Goal: Task Accomplishment & Management: Manage account settings

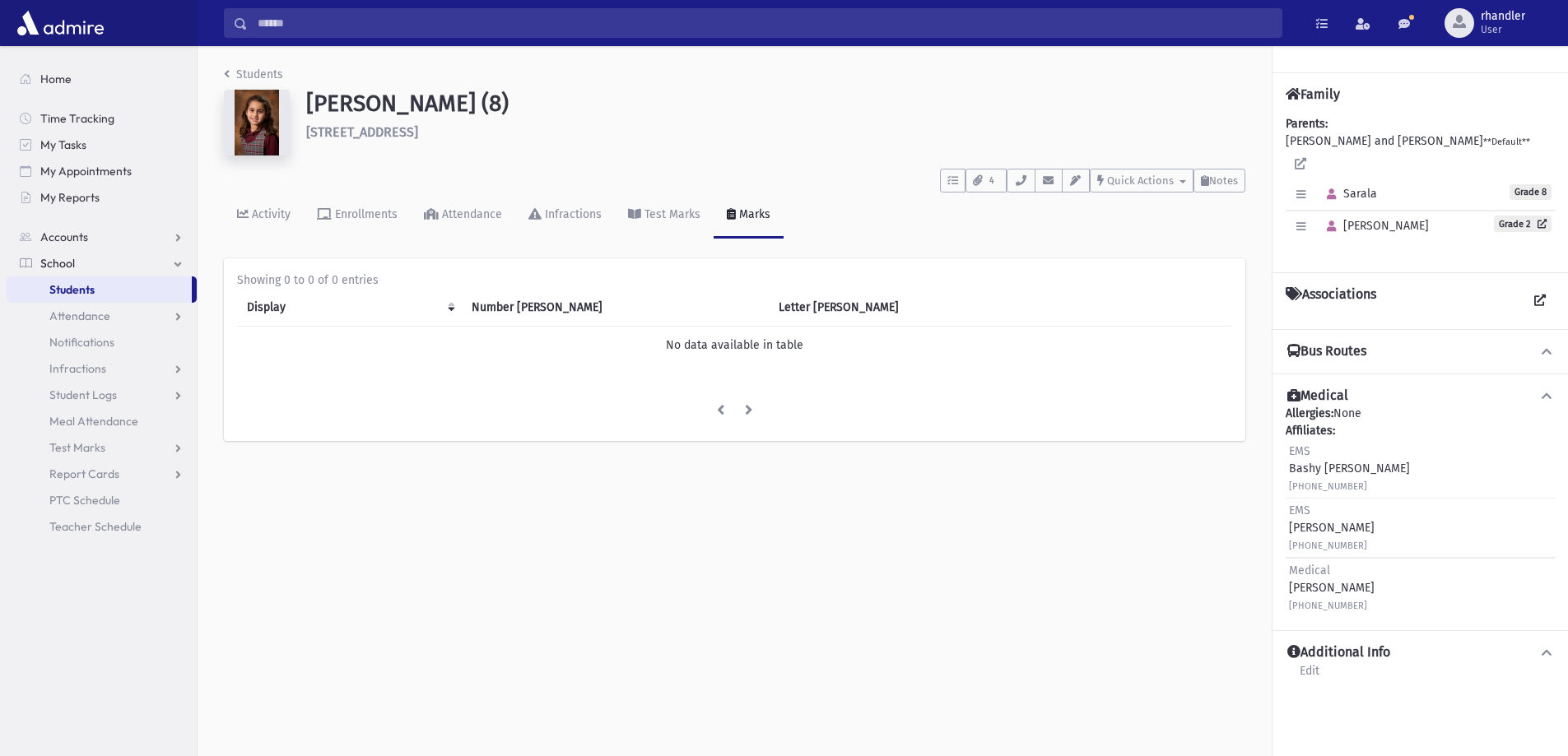
drag, startPoint x: 472, startPoint y: 106, endPoint x: 444, endPoint y: 106, distance: 28.0
click at [444, 106] on h1 "Elkon, Sarala (8)" at bounding box center [775, 104] width 939 height 28
click at [485, 109] on h1 "Elkon, Sarala (8)" at bounding box center [775, 104] width 939 height 28
drag, startPoint x: 476, startPoint y: 104, endPoint x: 502, endPoint y: 94, distance: 27.9
click at [502, 94] on h1 "Elkon, Sarala (8)" at bounding box center [775, 104] width 939 height 28
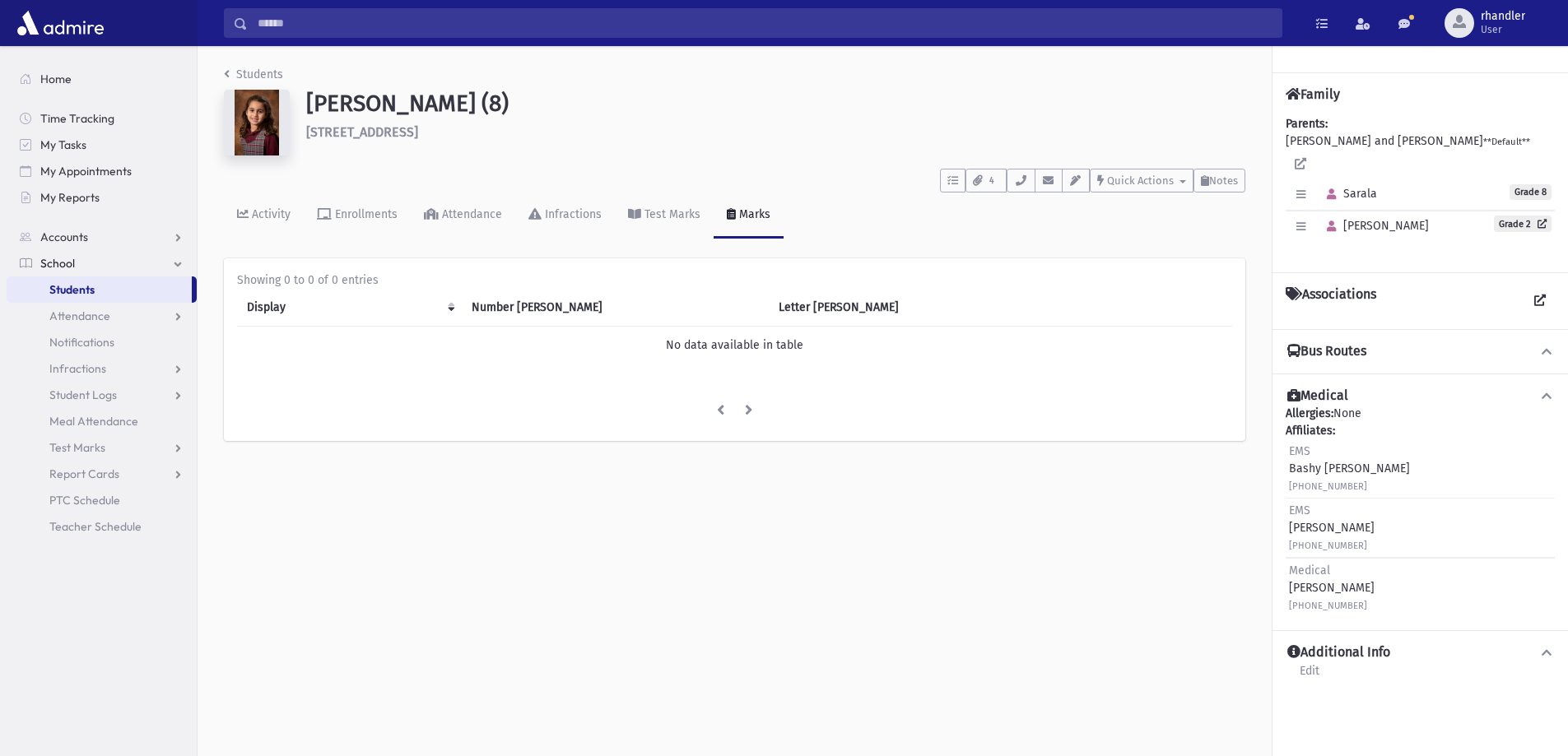
click at [502, 94] on h1 "Elkon, Sarala (8)" at bounding box center [775, 104] width 939 height 28
click at [249, 67] on link "Students" at bounding box center [253, 74] width 59 height 14
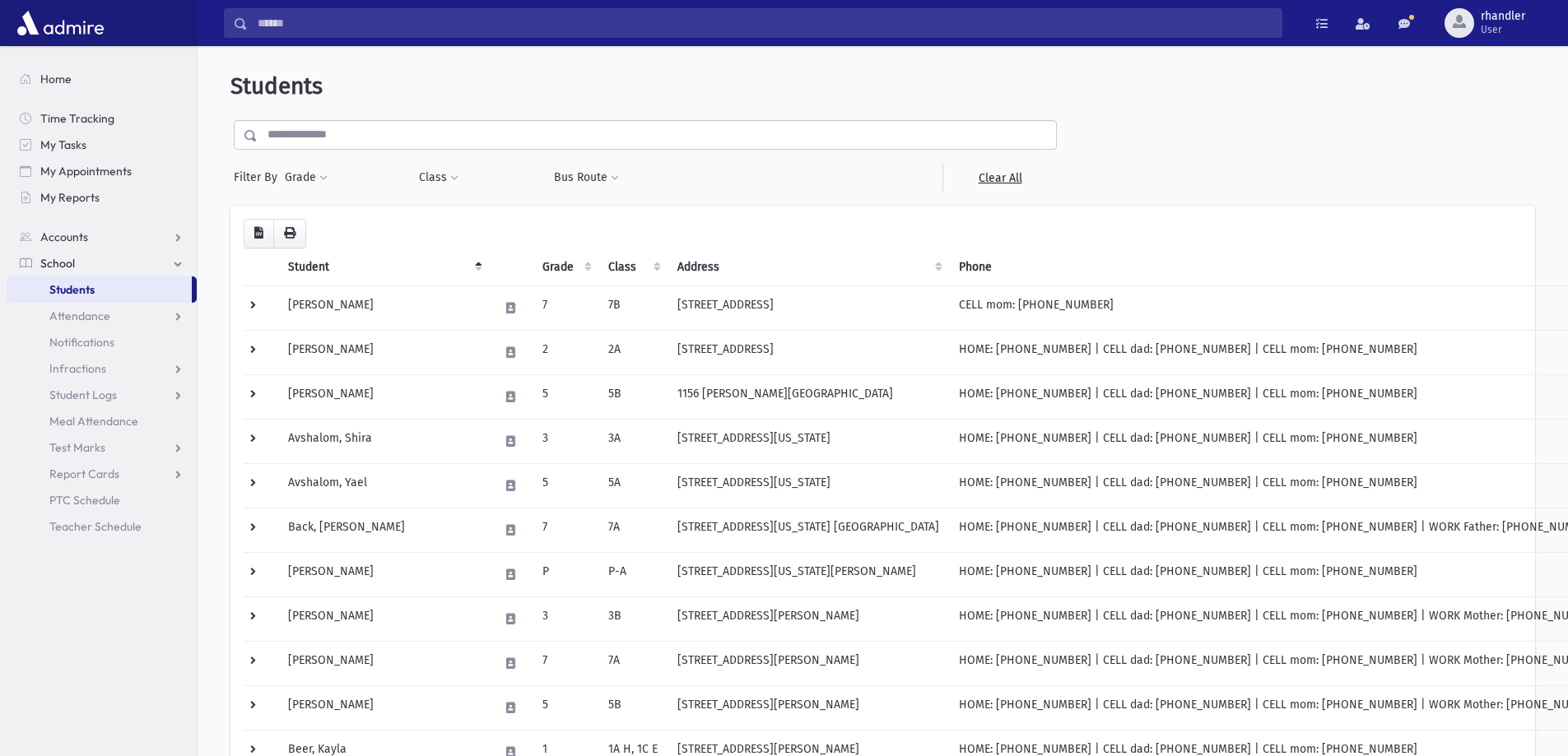
click at [325, 137] on input "text" at bounding box center [656, 134] width 799 height 30
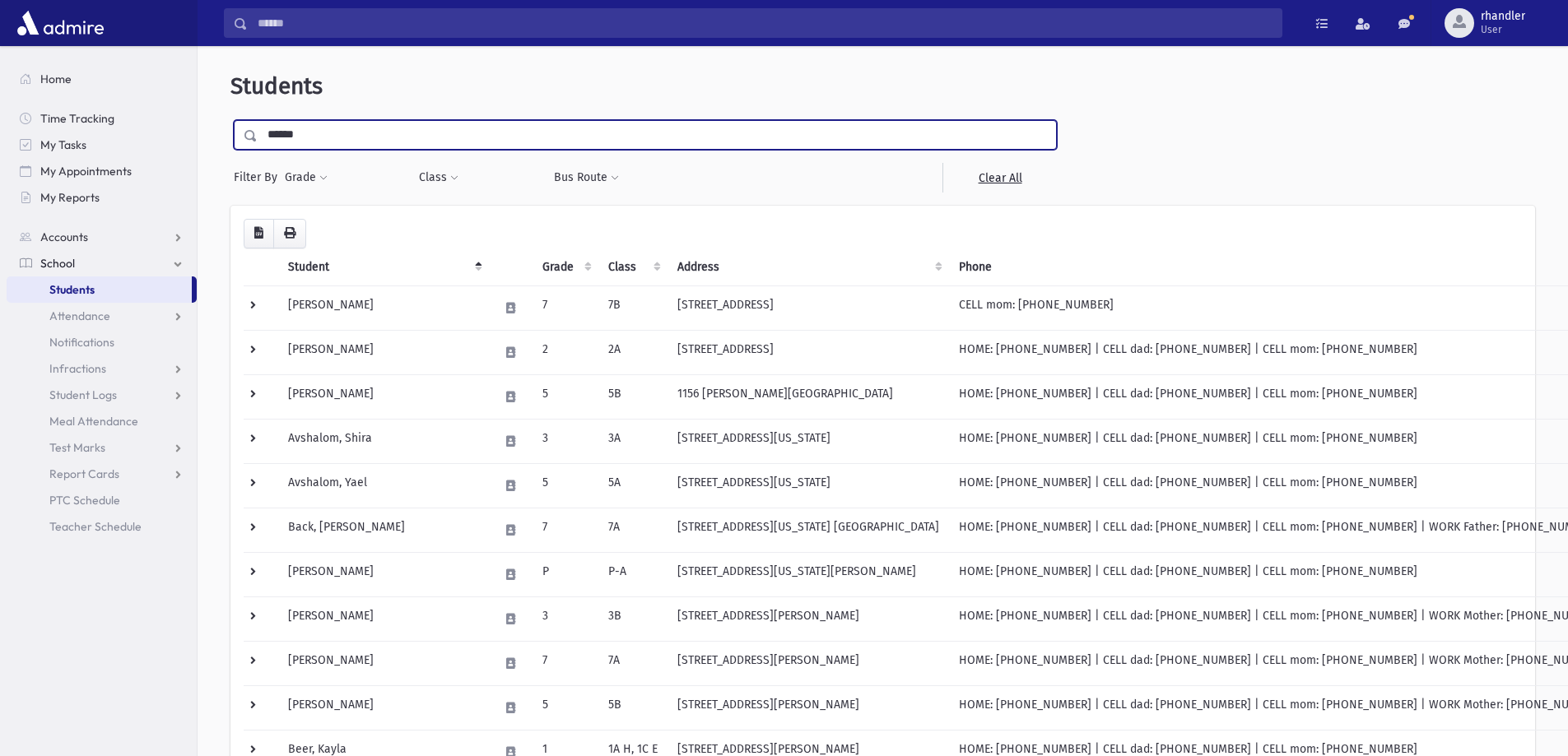
type input "******"
click at [231, 120] on input "submit" at bounding box center [254, 131] width 46 height 22
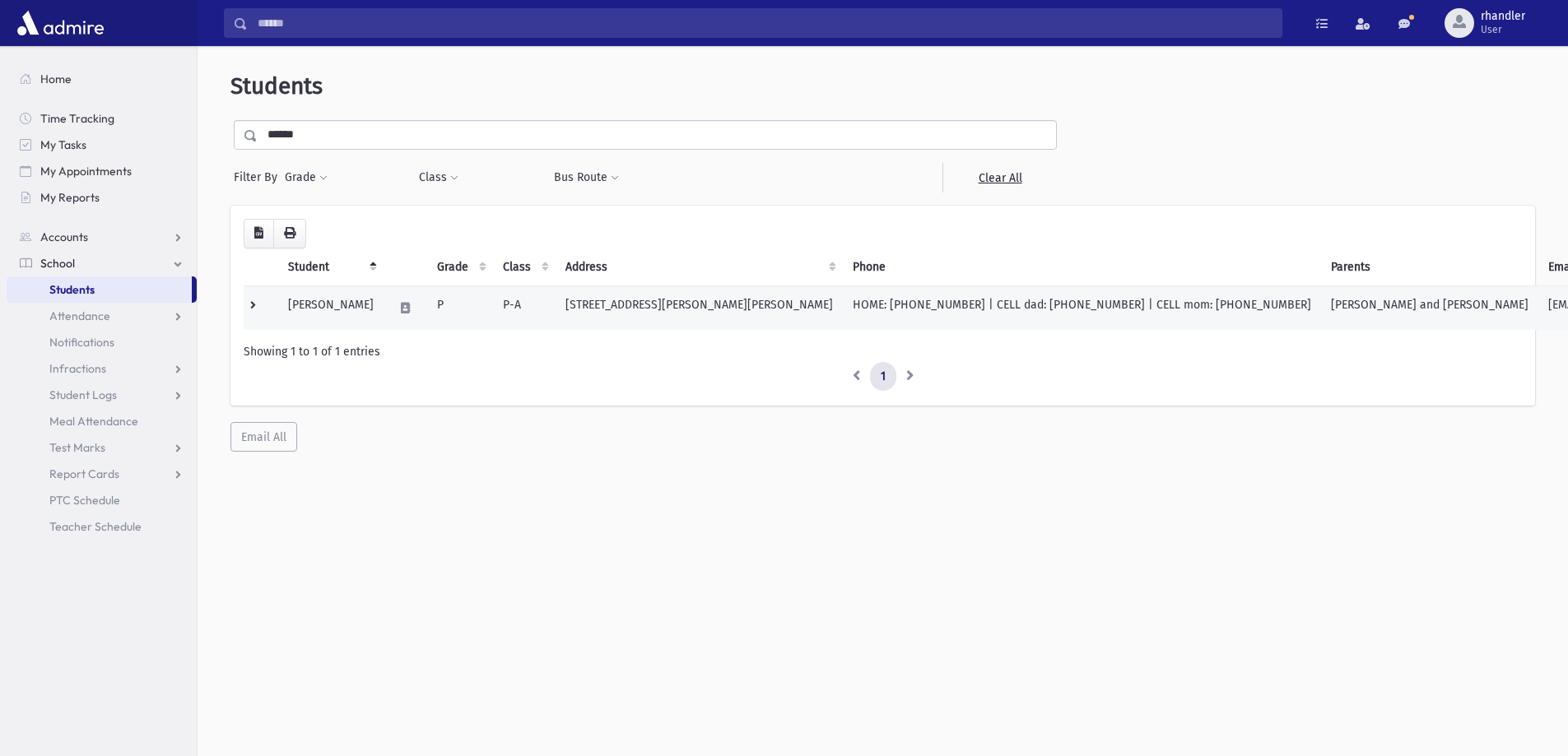
click at [1356, 308] on td "[PERSON_NAME] and [PERSON_NAME]" at bounding box center [1430, 307] width 217 height 45
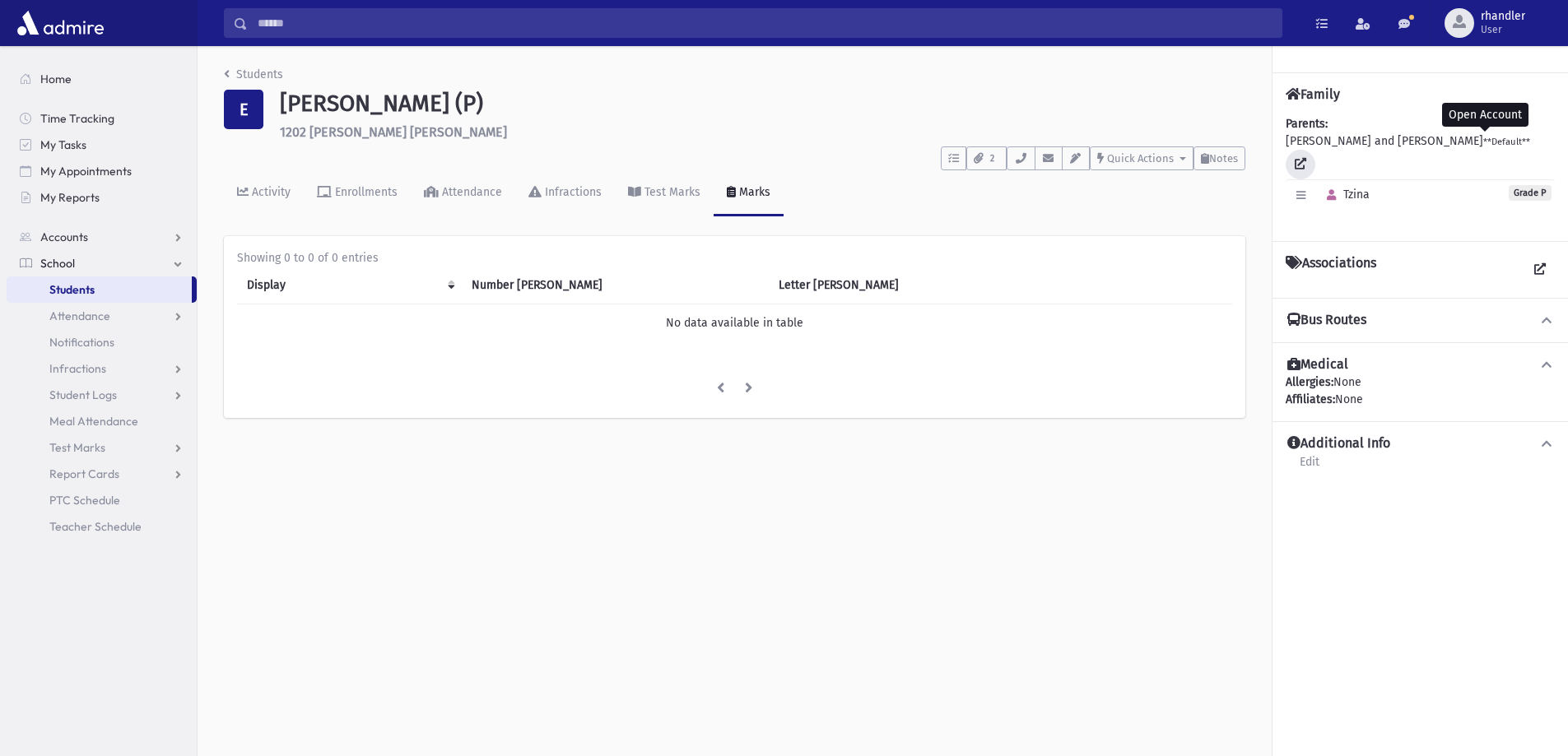
click at [1306, 158] on icon at bounding box center [1301, 164] width 12 height 12
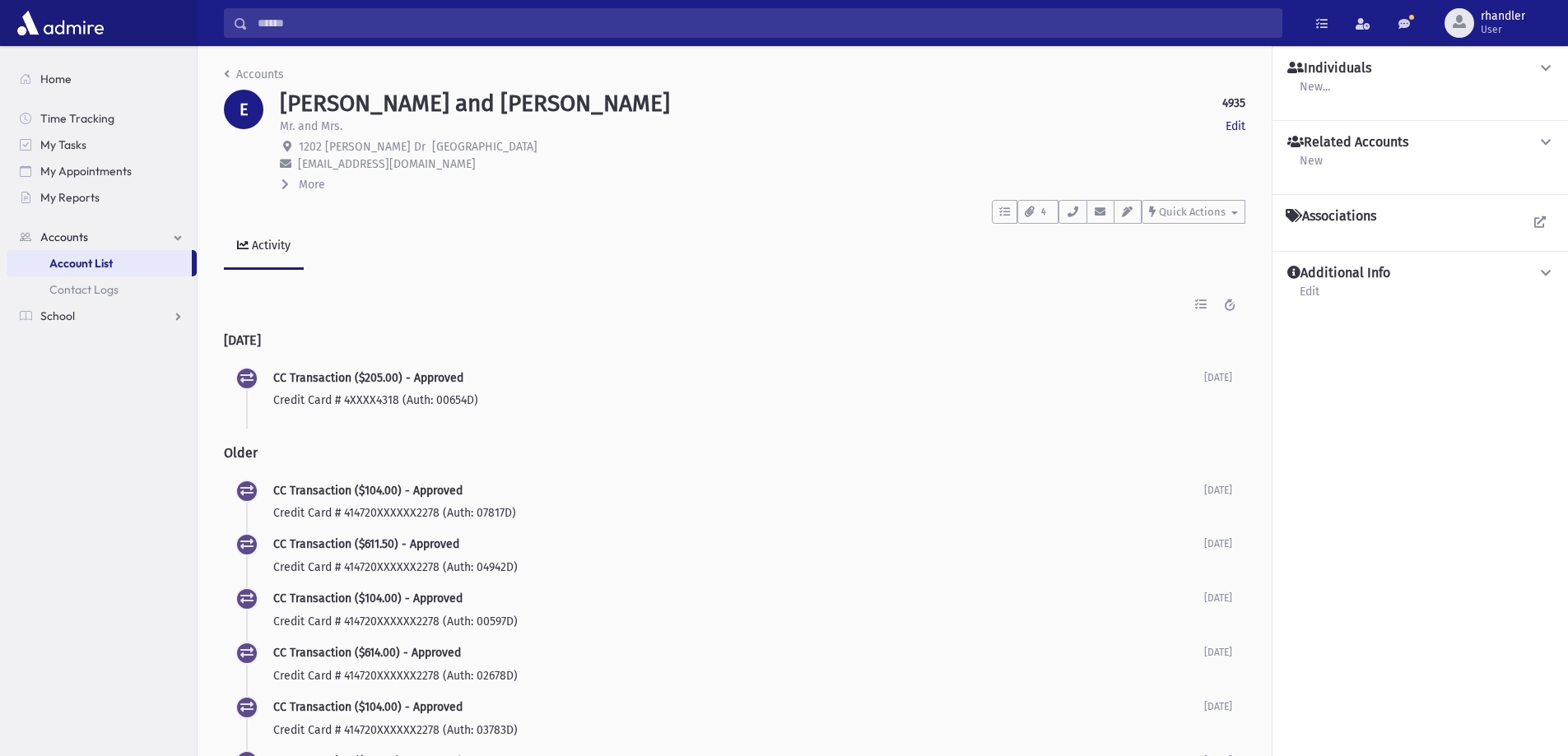
click at [300, 184] on span "More" at bounding box center [312, 184] width 26 height 14
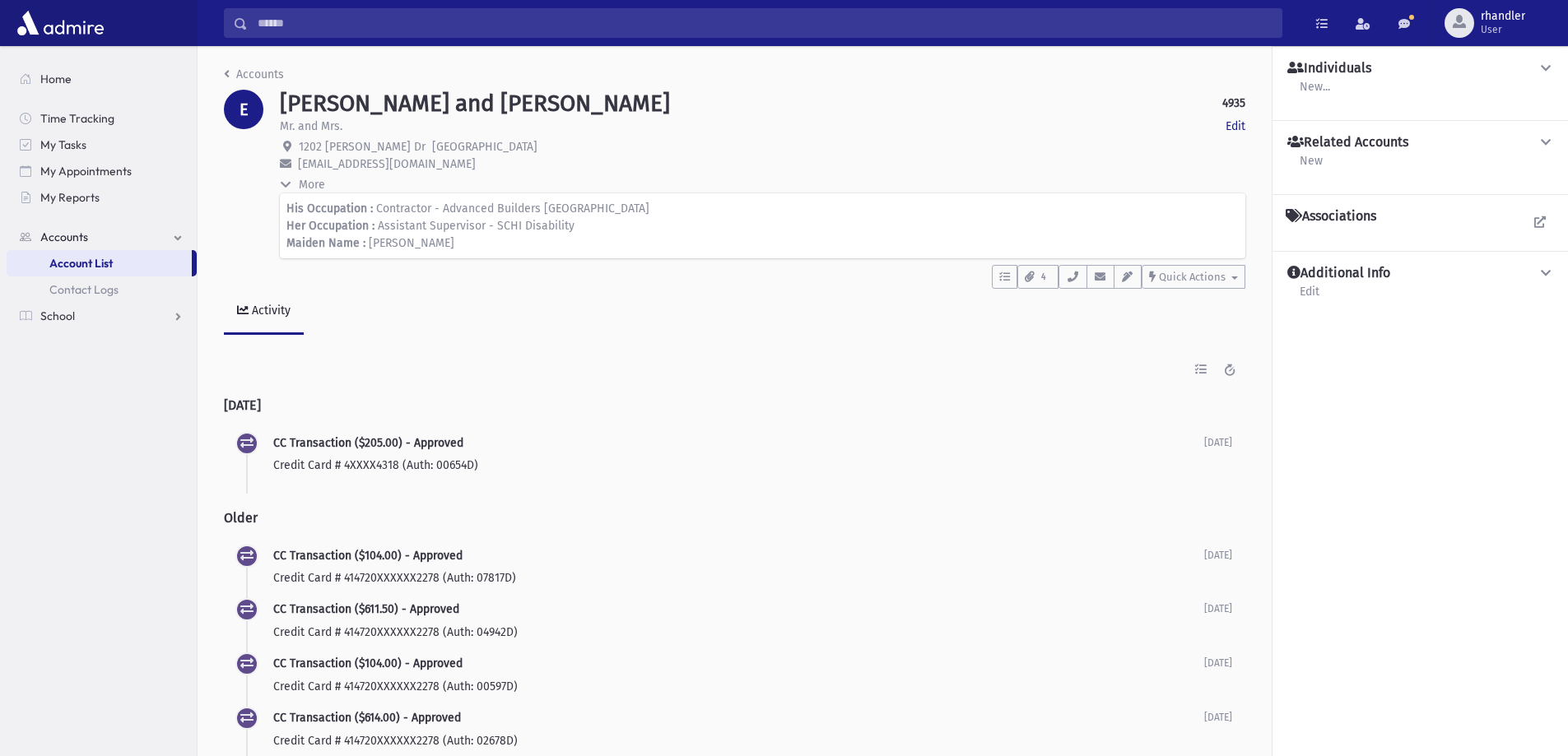
click at [319, 184] on span "More" at bounding box center [312, 184] width 26 height 14
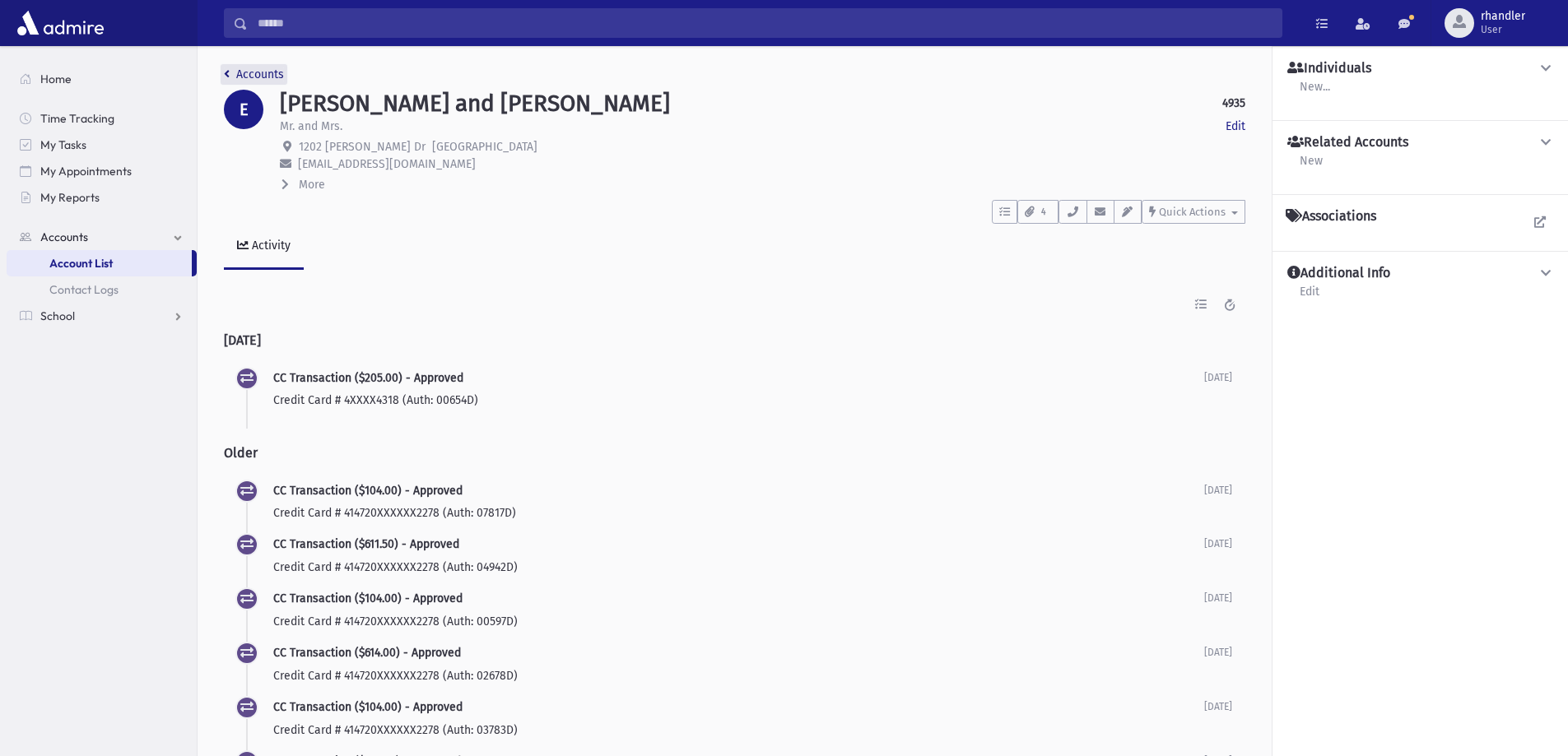
click at [270, 74] on link "Accounts" at bounding box center [254, 74] width 60 height 14
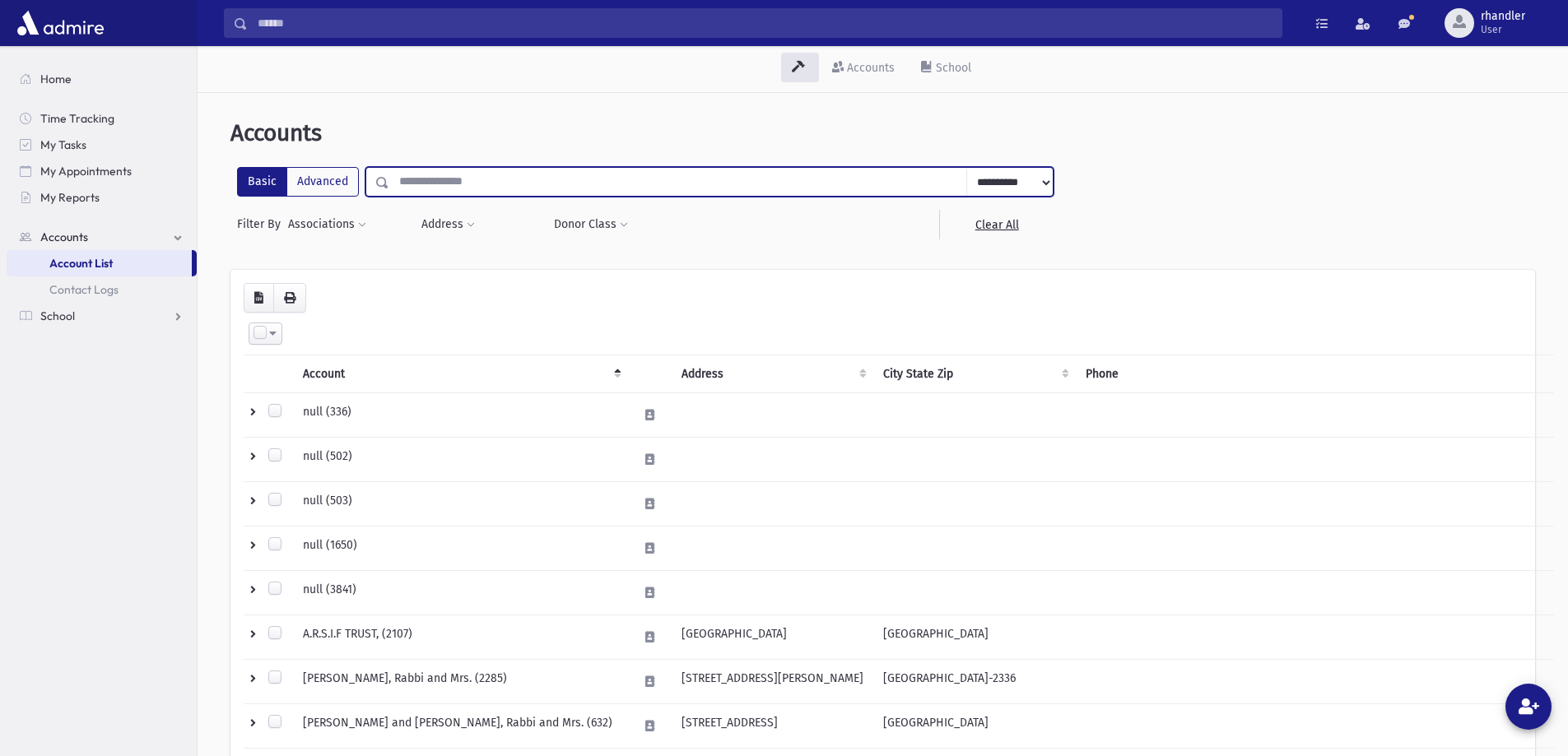
click at [439, 192] on input "text" at bounding box center [678, 182] width 578 height 30
type input "******"
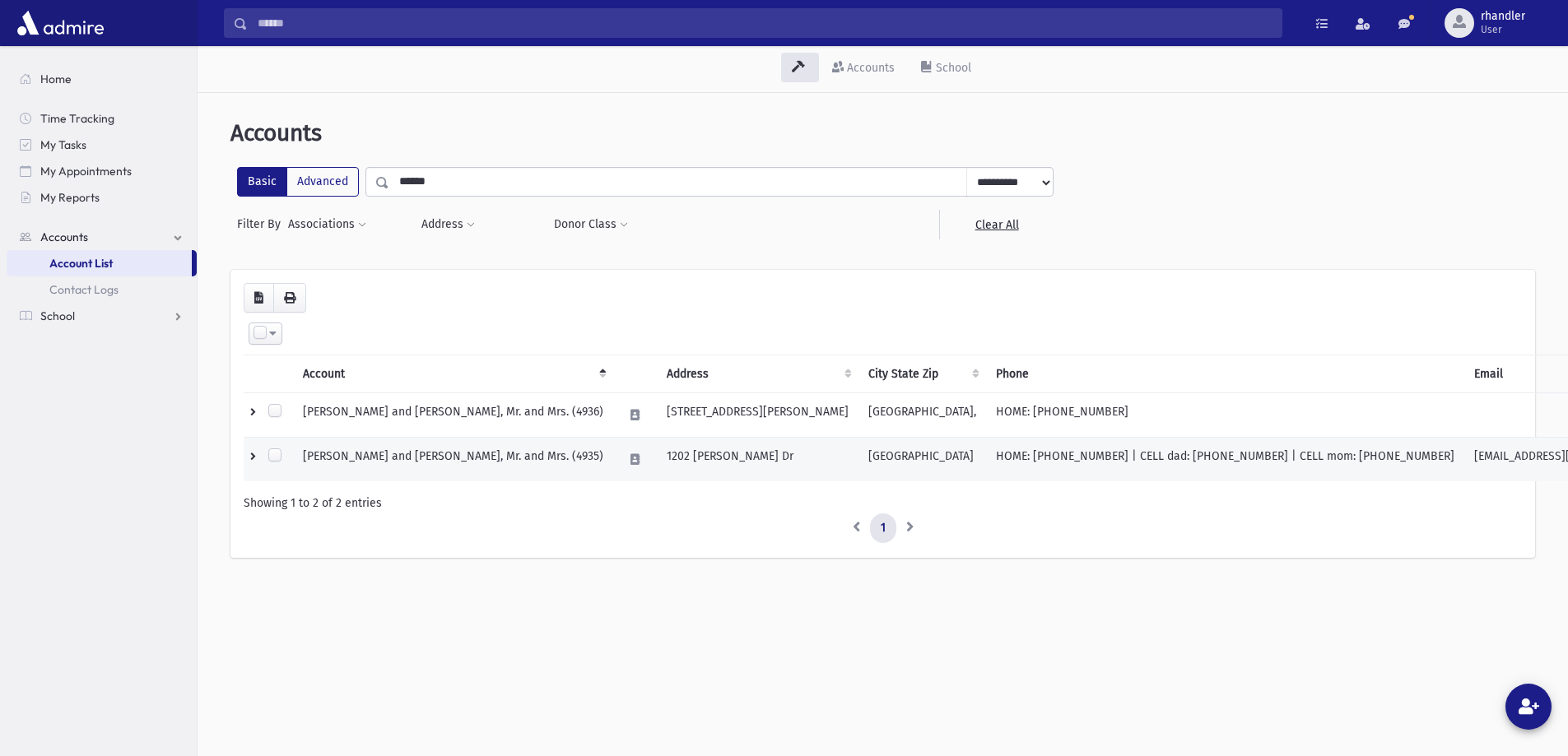
click at [907, 453] on td "[GEOGRAPHIC_DATA]" at bounding box center [923, 460] width 127 height 45
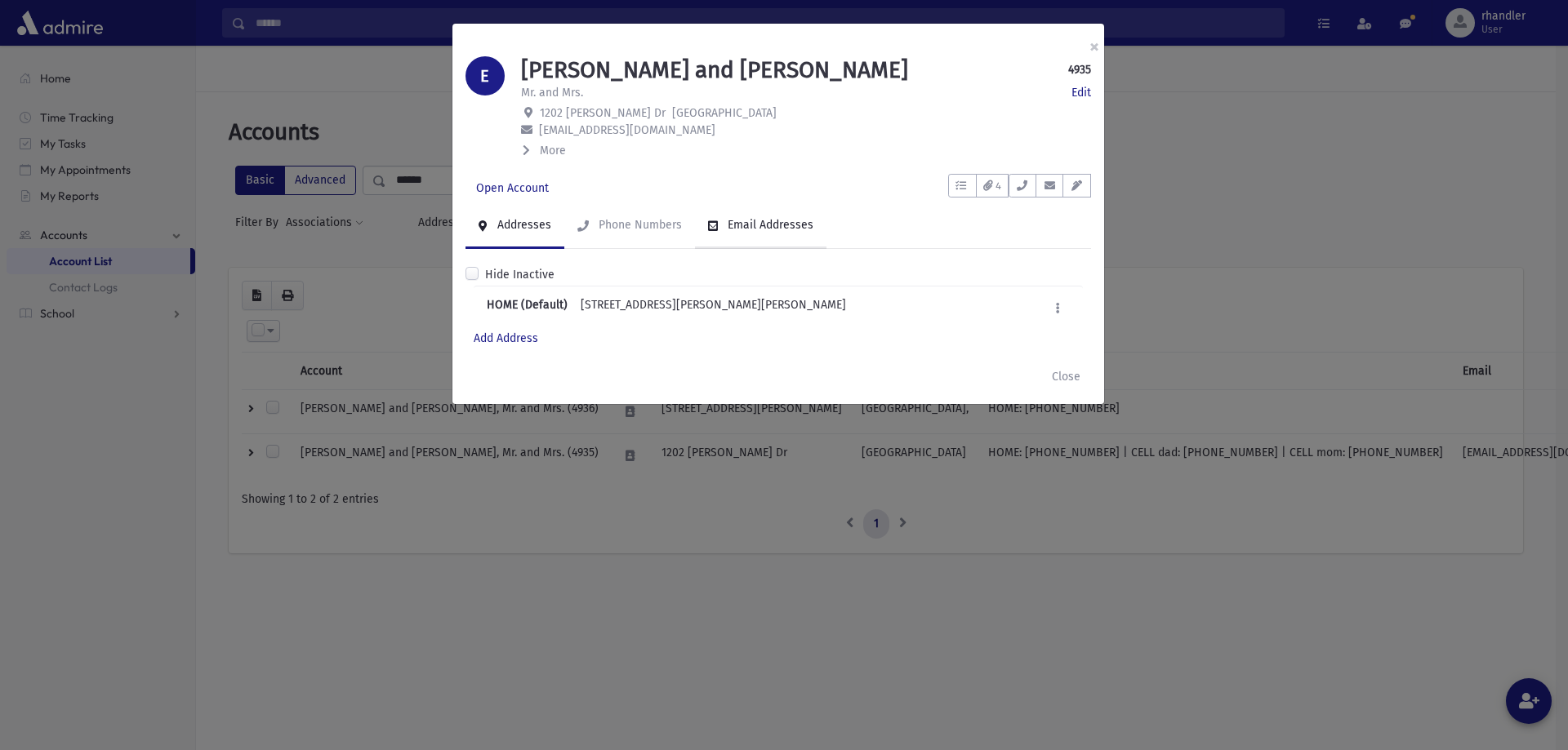
click at [754, 221] on div "Email Addresses" at bounding box center [768, 224] width 89 height 14
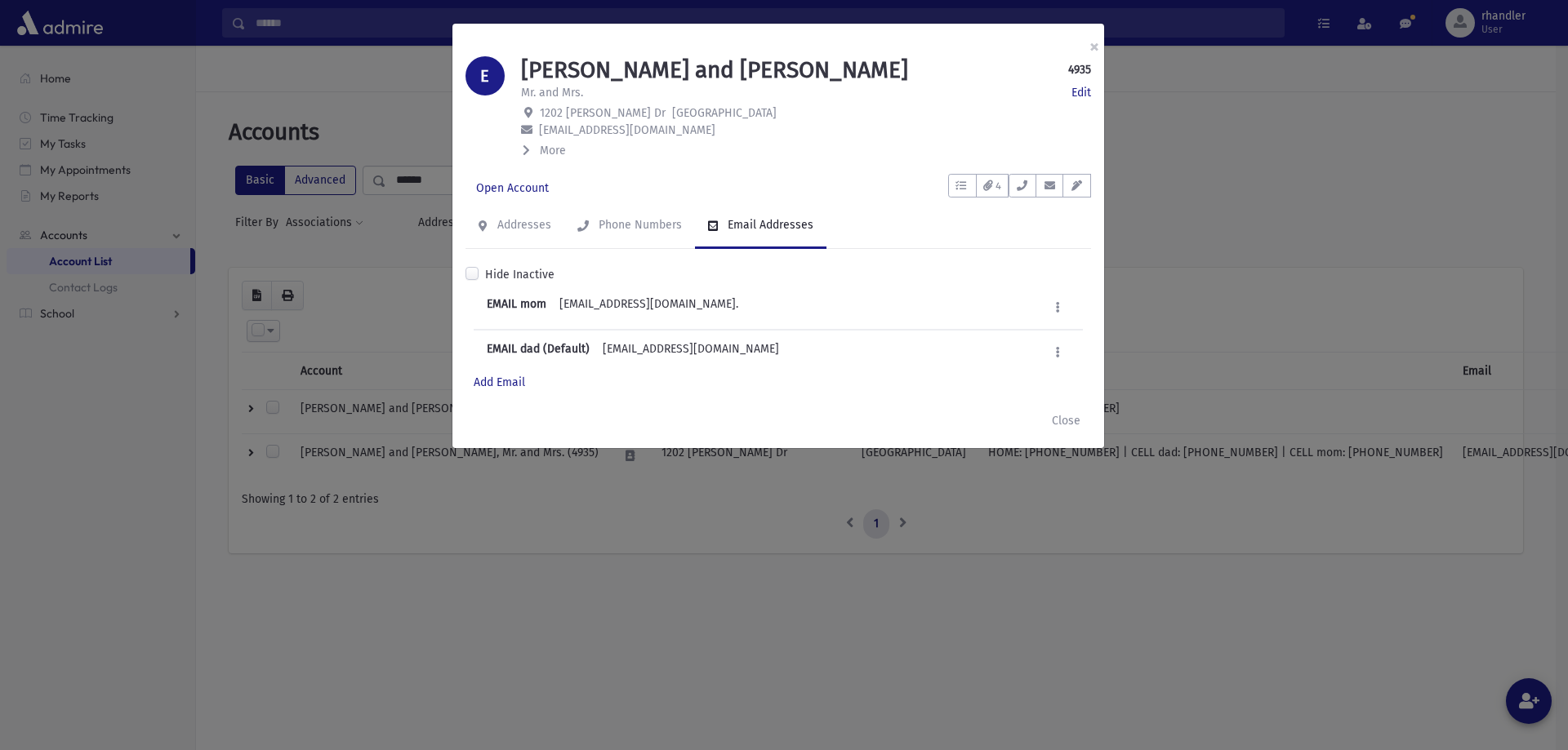
click at [703, 306] on div "EMAIL mom [EMAIL_ADDRESS][DOMAIN_NAME]. Edit Mark as Default Deactivate Delete" at bounding box center [778, 307] width 610 height 44
click at [1052, 309] on button at bounding box center [1058, 307] width 23 height 23
click at [983, 343] on link "Edit" at bounding box center [1004, 349] width 131 height 31
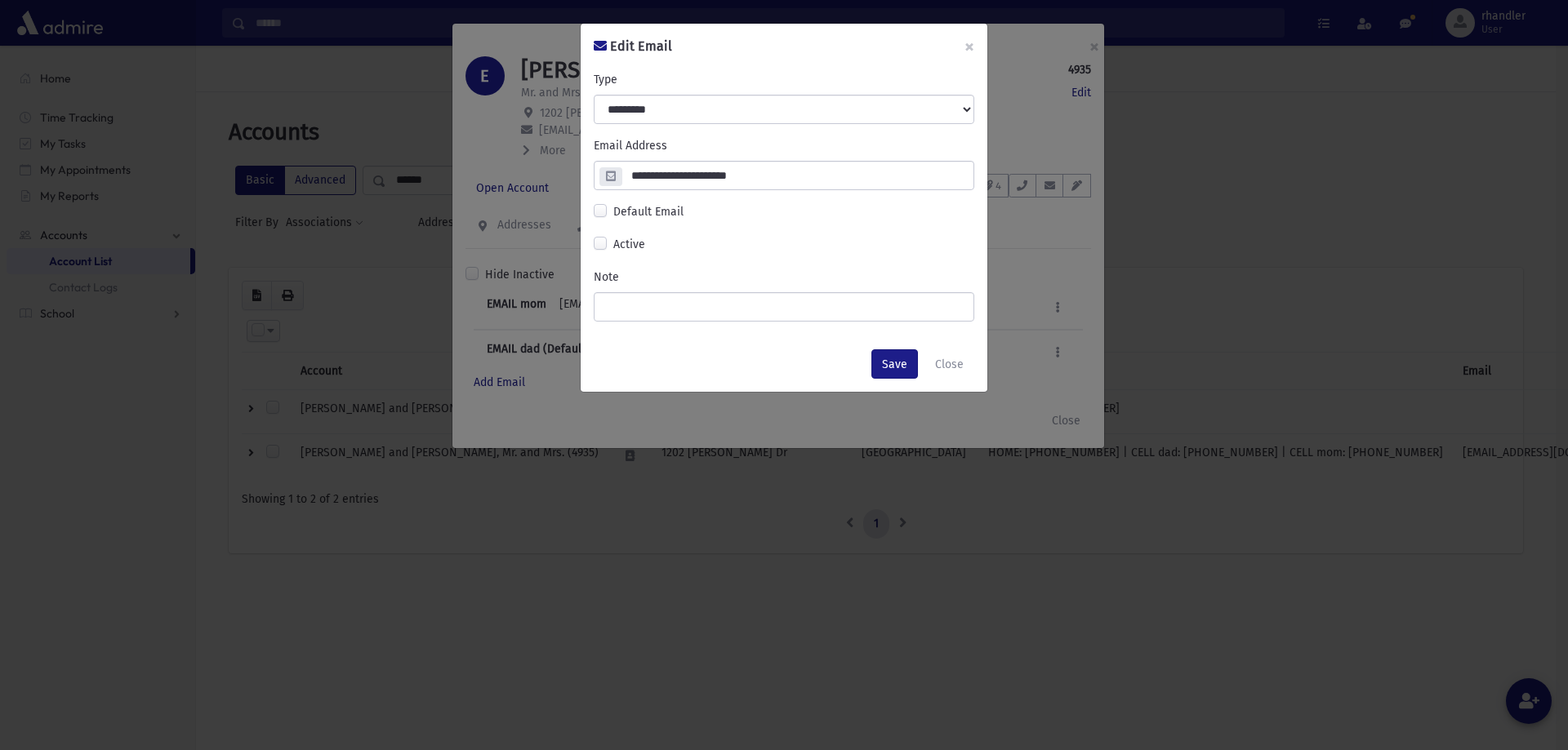
click at [775, 171] on input "**********" at bounding box center [797, 175] width 352 height 30
type input "**********"
click at [893, 363] on button "Save" at bounding box center [894, 364] width 47 height 30
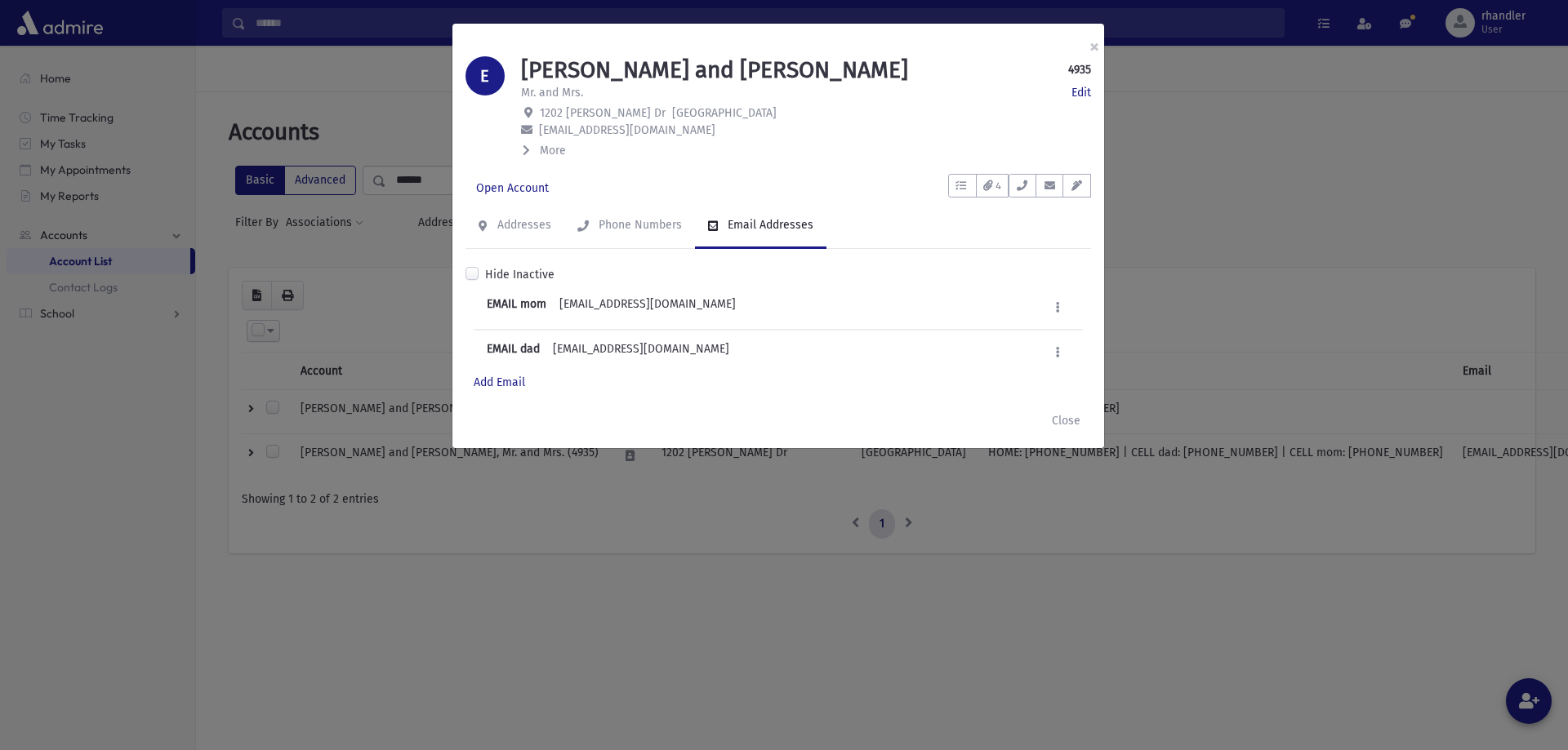
drag, startPoint x: 694, startPoint y: 304, endPoint x: 564, endPoint y: 303, distance: 130.0
click at [564, 303] on div "EMAIL mom [EMAIL_ADDRESS][DOMAIN_NAME] Edit Mark as Default Deactivate Delete" at bounding box center [778, 307] width 610 height 44
copy div "[EMAIL_ADDRESS][DOMAIN_NAME]"
click at [1096, 44] on button "×" at bounding box center [1095, 46] width 36 height 46
